Goal: Obtain resource: Obtain resource

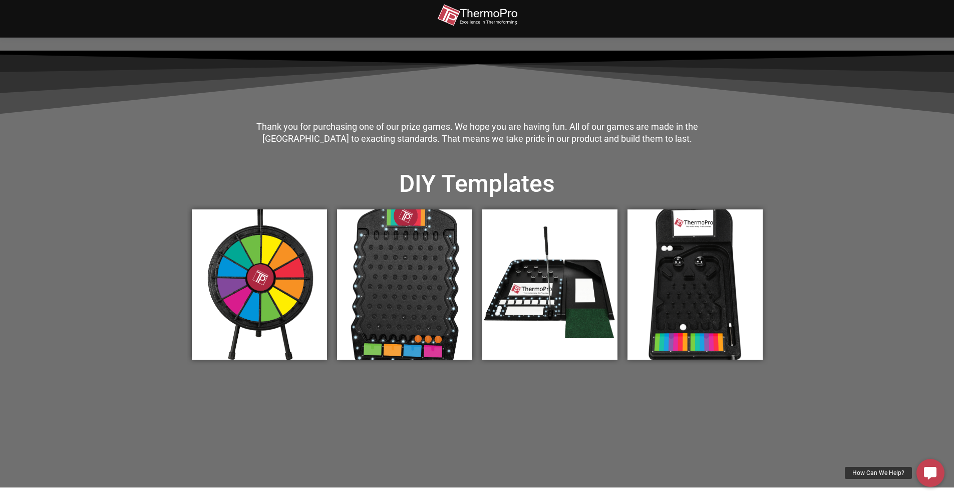
scroll to position [333, 0]
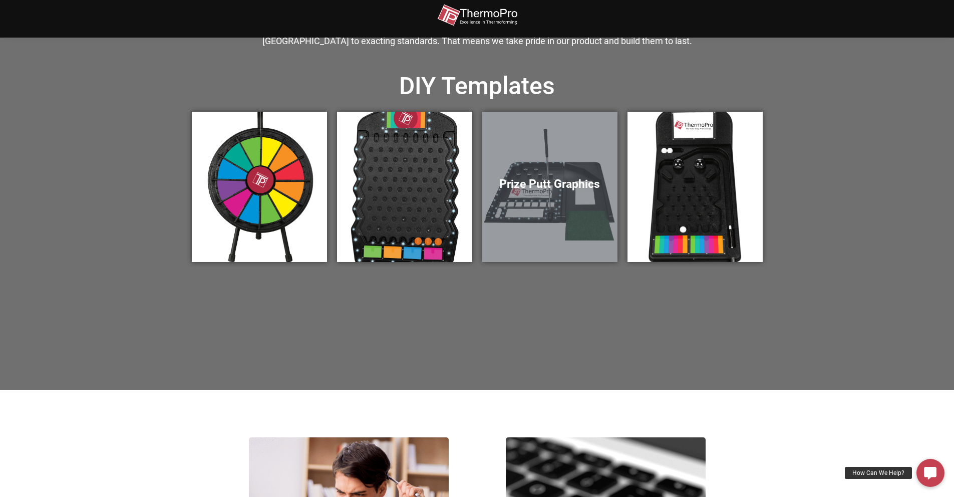
click at [578, 190] on h5 "Prize Putt Graphics" at bounding box center [549, 184] width 115 height 14
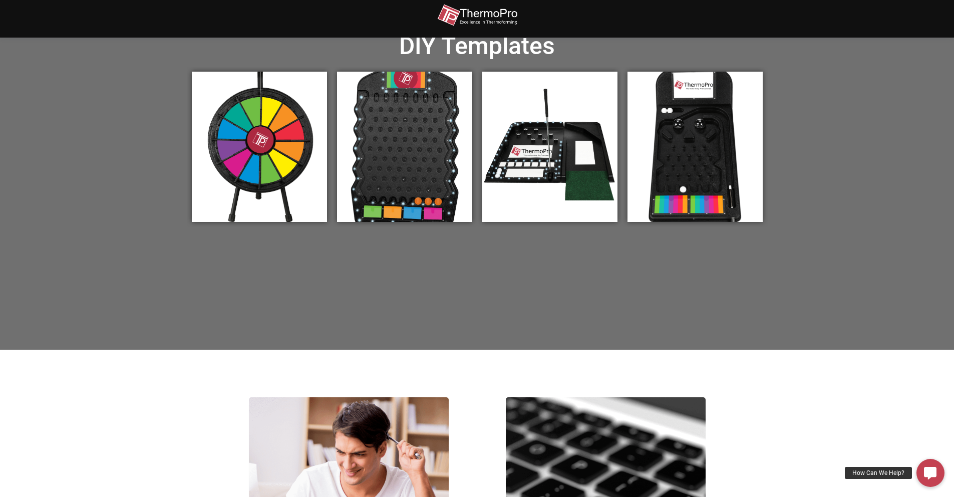
scroll to position [379, 0]
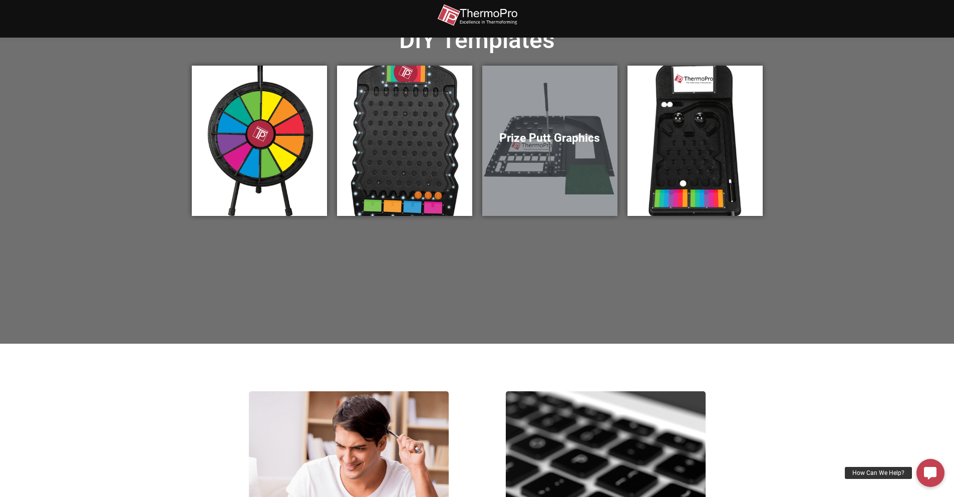
click at [578, 138] on h5 "Prize Putt Graphics" at bounding box center [549, 138] width 115 height 14
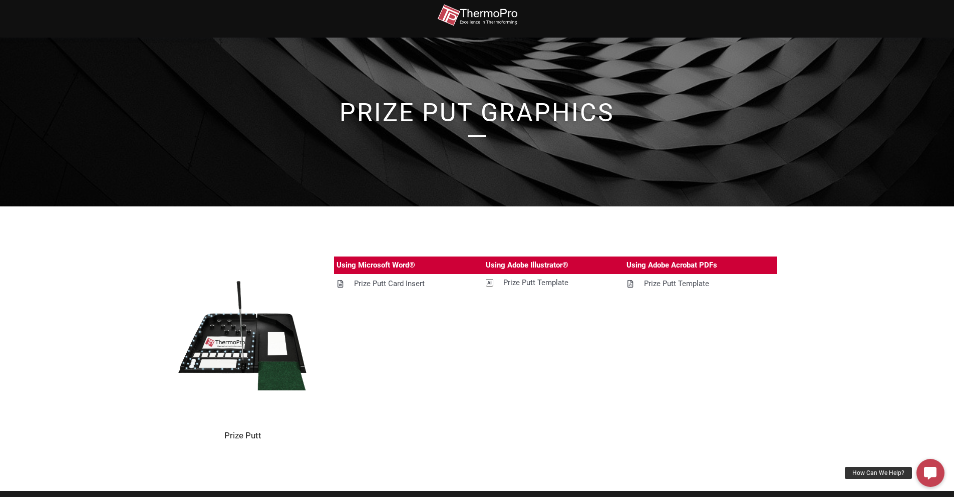
scroll to position [17, 0]
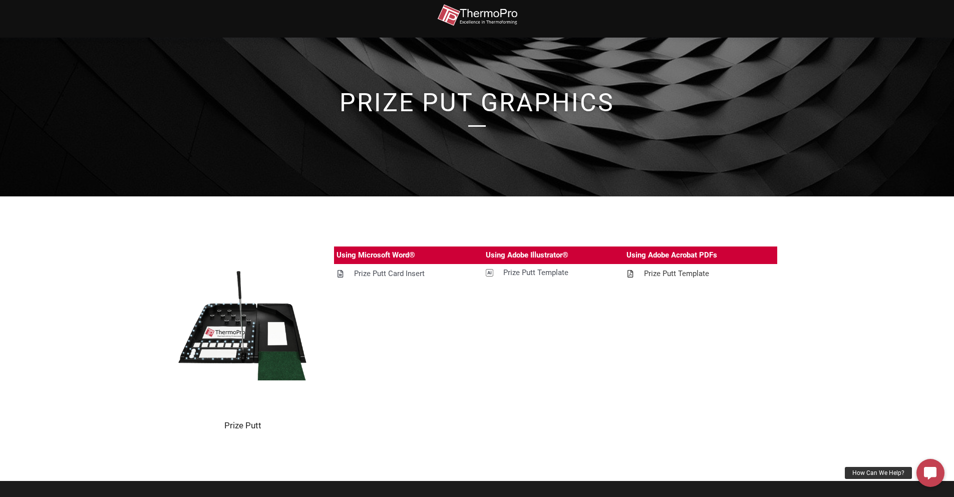
click at [696, 272] on div "Prize Putt Template" at bounding box center [676, 274] width 65 height 13
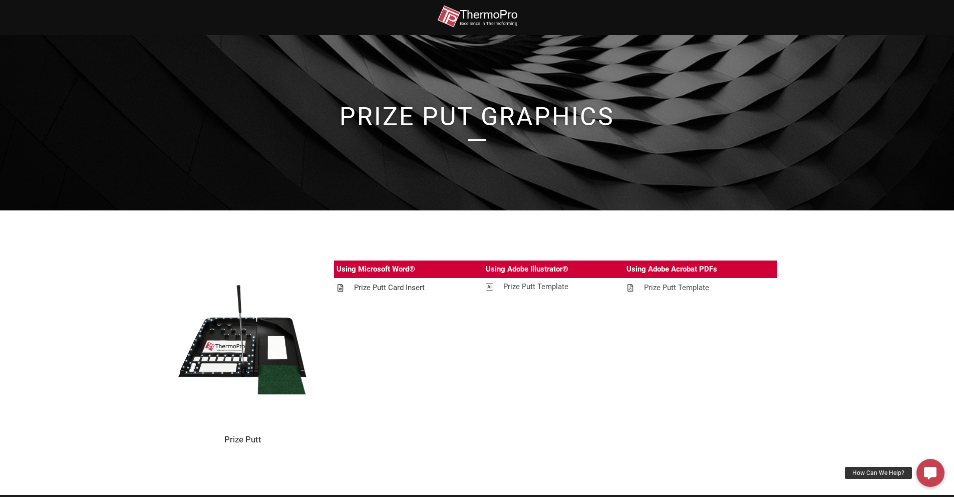
click at [401, 289] on div "Prize Putt Card Insert" at bounding box center [389, 288] width 71 height 13
